Goal: Find specific page/section: Find specific page/section

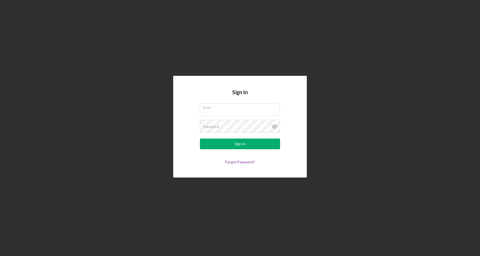
type input "[PERSON_NAME][EMAIL_ADDRESS][DOMAIN_NAME]"
click at [231, 146] on button "Sign In" at bounding box center [240, 144] width 80 height 11
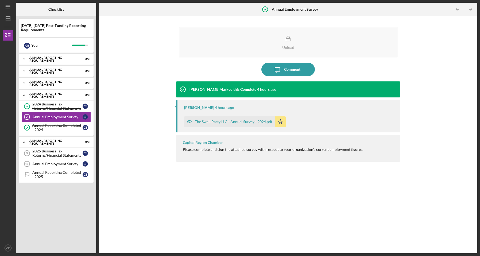
click at [24, 58] on icon "Icon/Expander" at bounding box center [24, 59] width 11 height 11
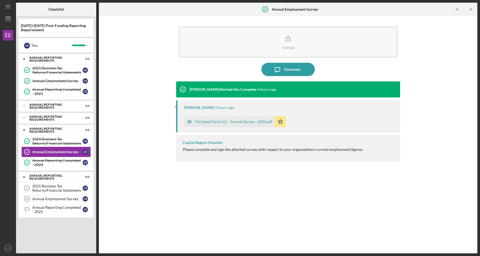
click at [24, 105] on icon "Icon/Expander" at bounding box center [24, 106] width 11 height 11
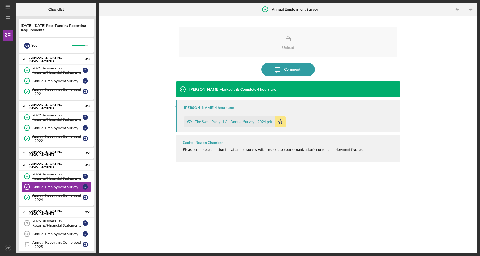
click at [24, 153] on icon "Icon/Expander" at bounding box center [24, 153] width 11 height 11
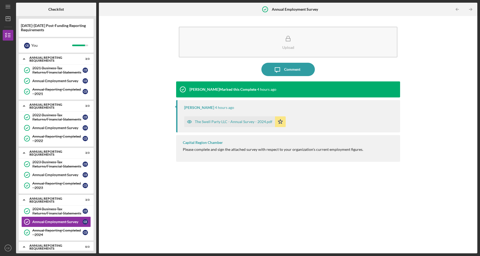
scroll to position [40, 0]
